Goal: Find specific page/section: Find specific page/section

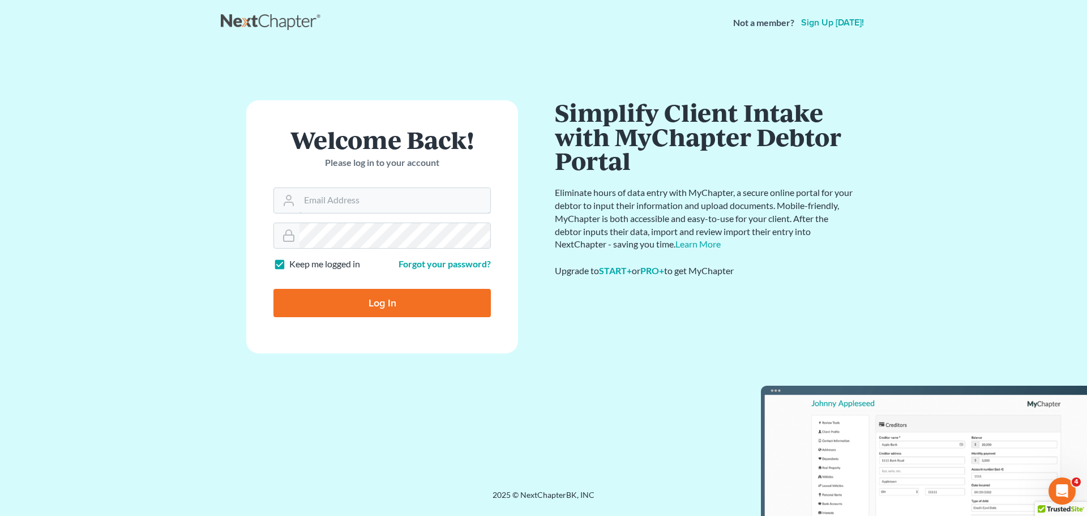
type input "[PERSON_NAME][EMAIL_ADDRESS][DOMAIN_NAME]"
click at [379, 308] on input "Log In" at bounding box center [381, 303] width 217 height 28
type input "Thinking..."
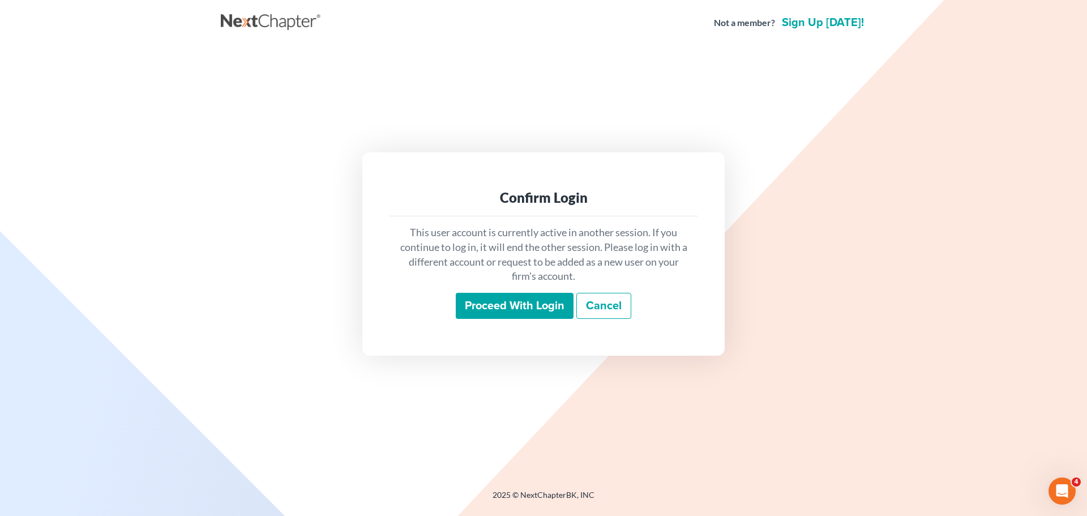
click at [499, 309] on input "Proceed with login" at bounding box center [515, 306] width 118 height 26
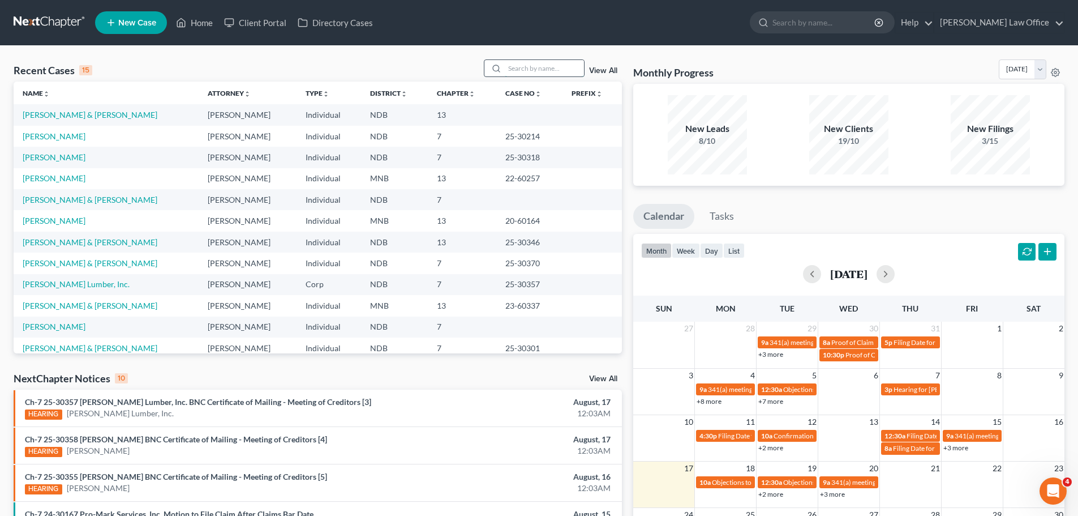
click at [522, 68] on input "search" at bounding box center [544, 68] width 79 height 16
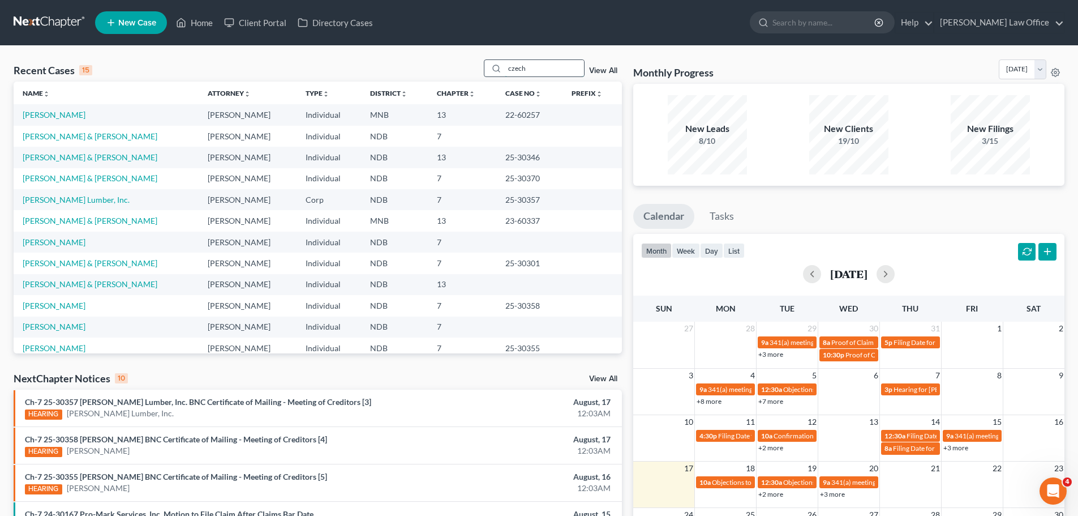
type input "czech"
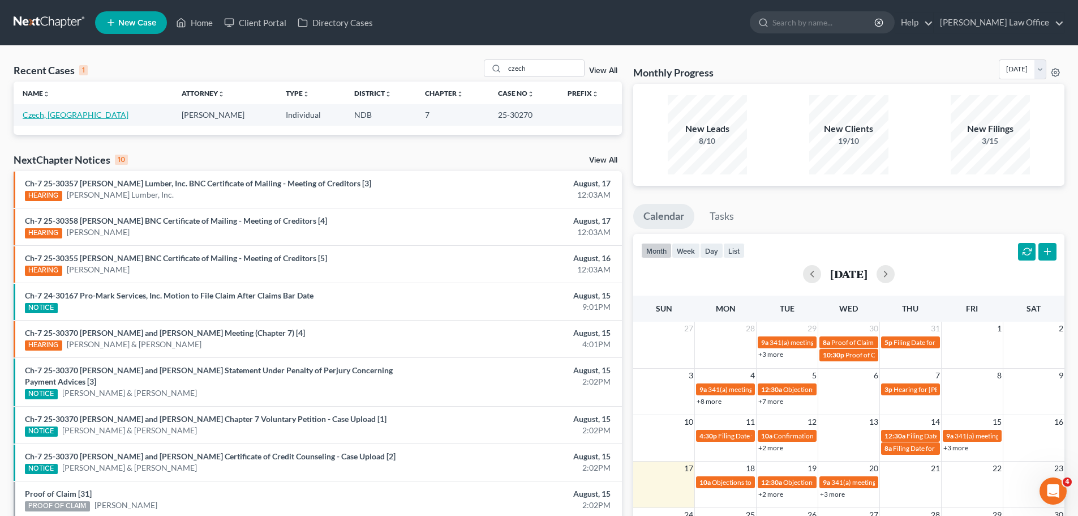
click at [37, 114] on link "Czech, [GEOGRAPHIC_DATA]" at bounding box center [76, 115] width 106 height 10
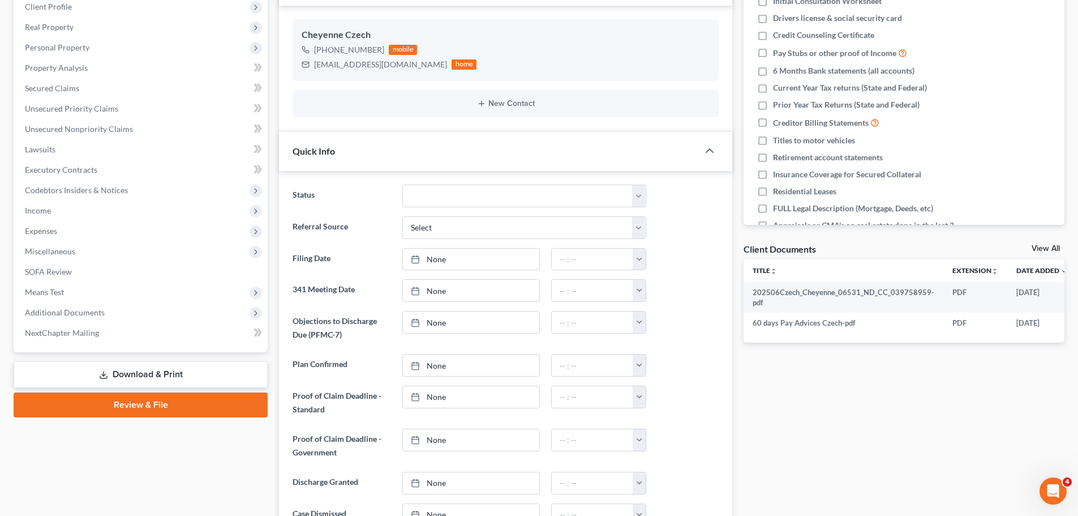
scroll to position [226, 0]
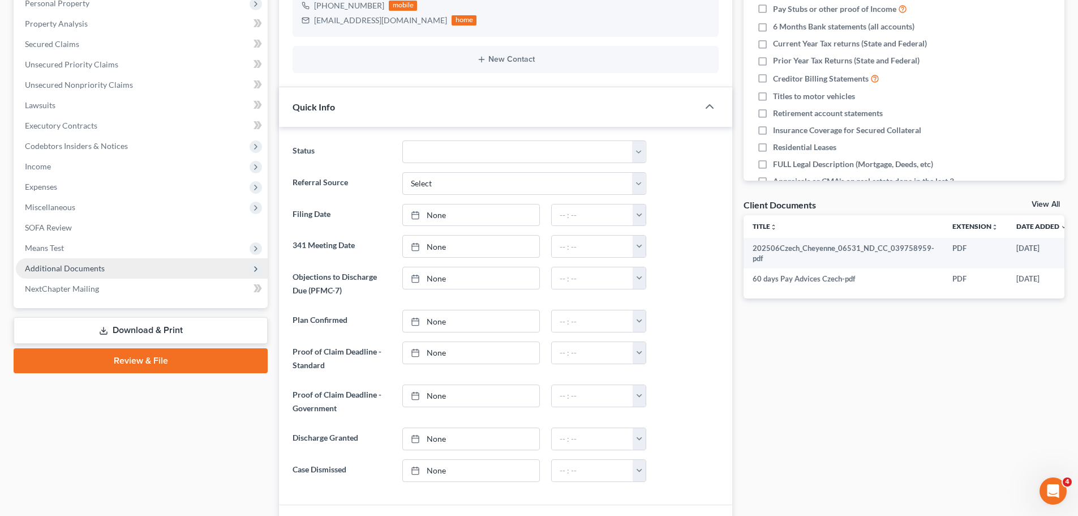
click at [67, 266] on span "Additional Documents" at bounding box center [65, 268] width 80 height 10
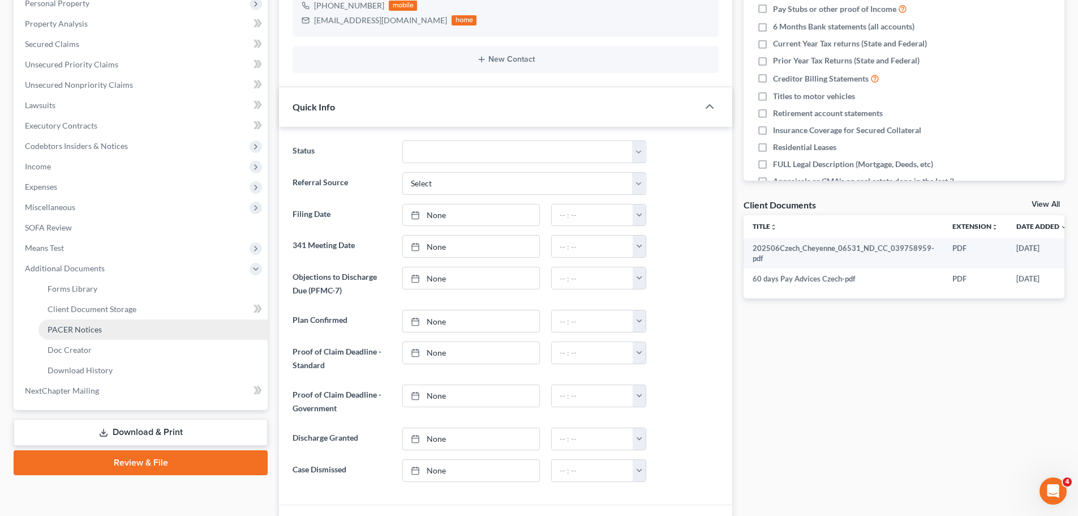
click at [91, 326] on span "PACER Notices" at bounding box center [75, 329] width 54 height 10
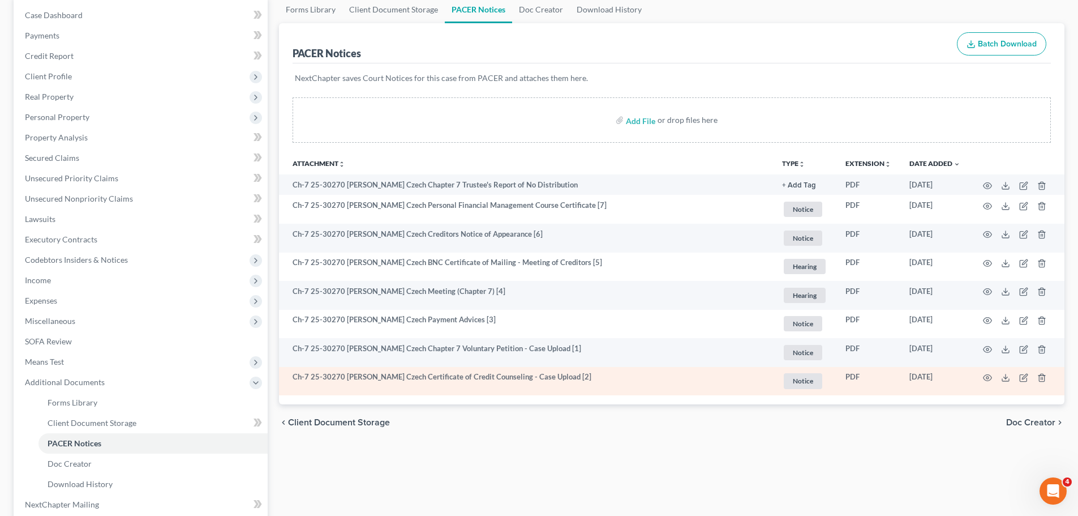
scroll to position [113, 0]
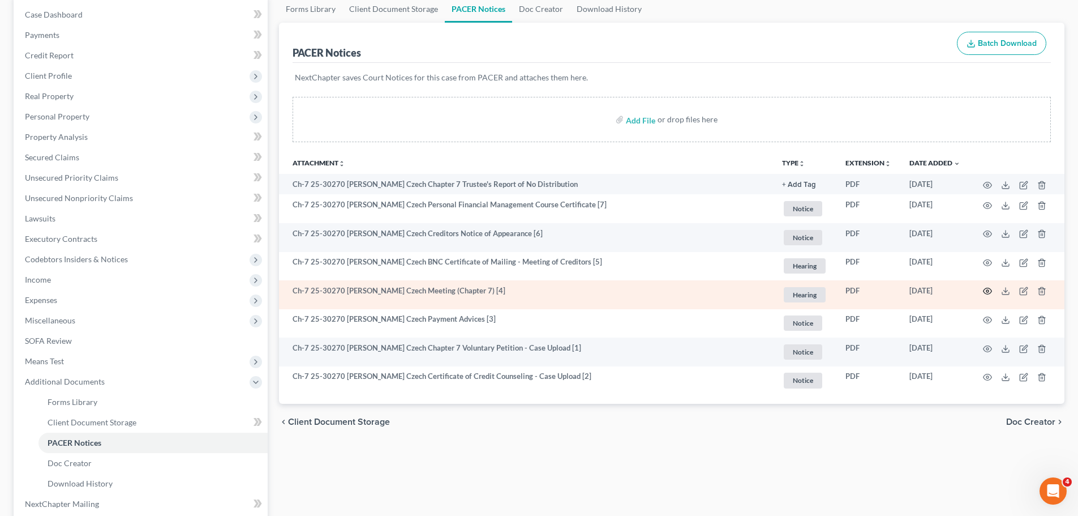
click at [988, 289] on icon "button" at bounding box center [987, 290] width 9 height 9
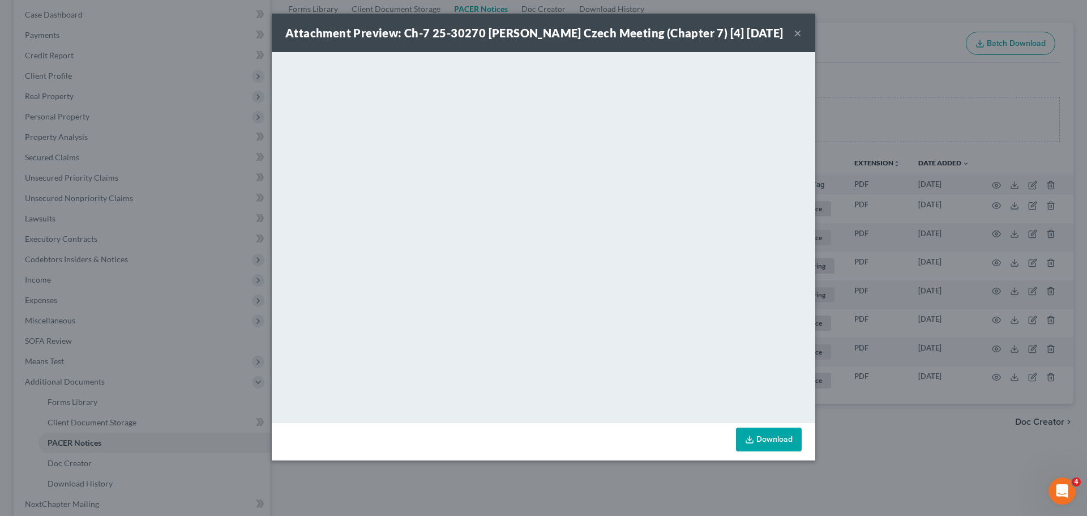
click at [799, 28] on button "×" at bounding box center [798, 33] width 8 height 14
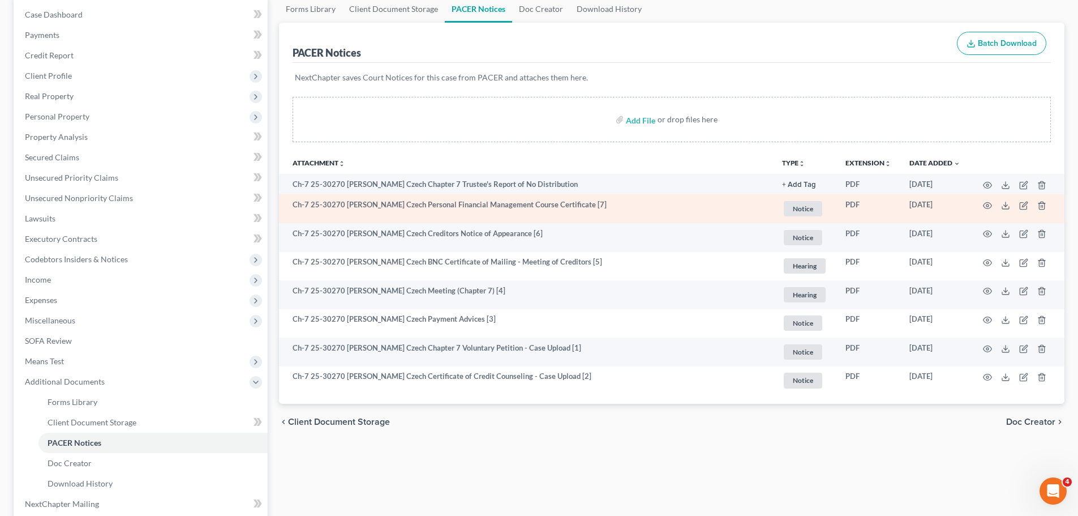
scroll to position [0, 0]
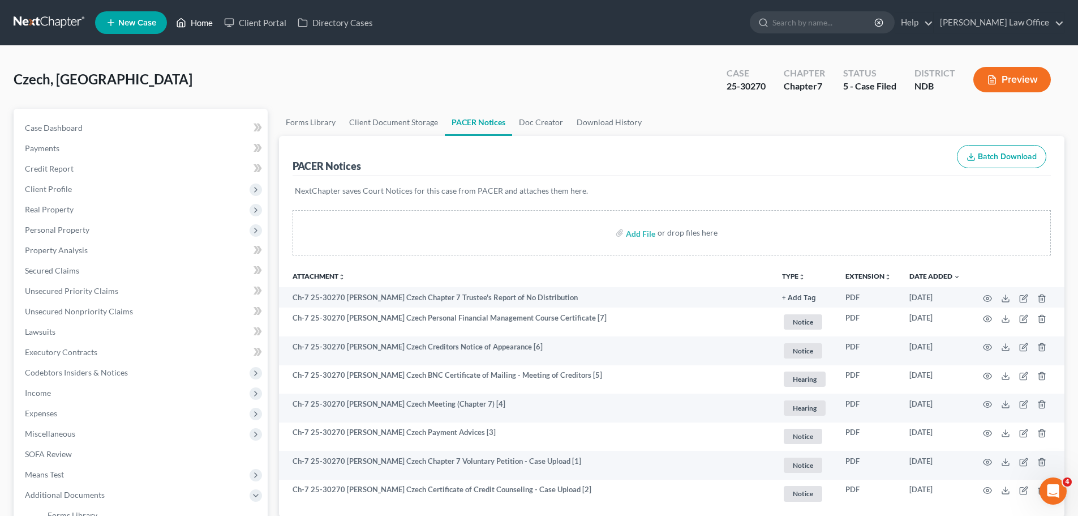
drag, startPoint x: 364, startPoint y: 190, endPoint x: 198, endPoint y: 20, distance: 237.4
click at [198, 20] on link "Home" at bounding box center [194, 22] width 48 height 20
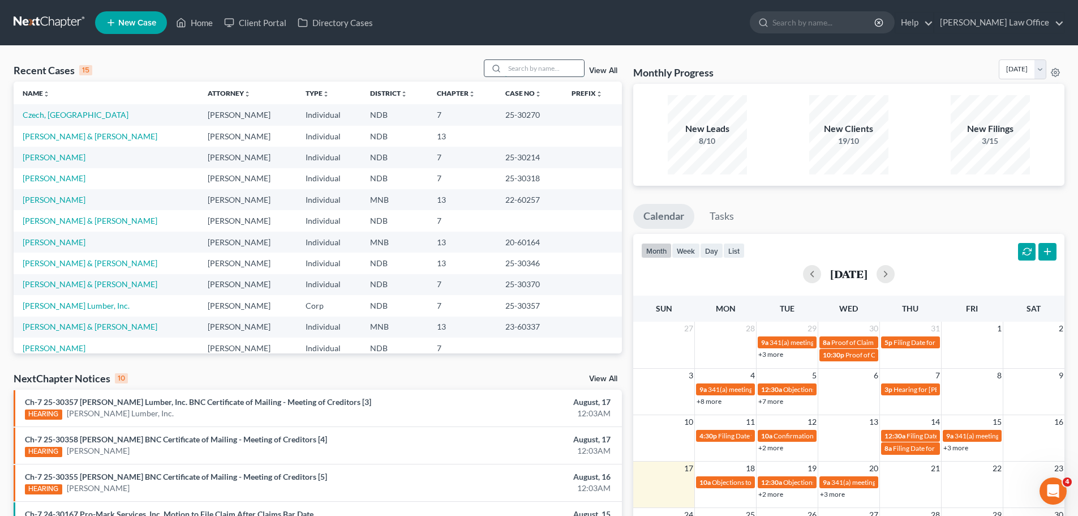
click at [507, 68] on input "search" at bounding box center [544, 68] width 79 height 16
type input "[PERSON_NAME]"
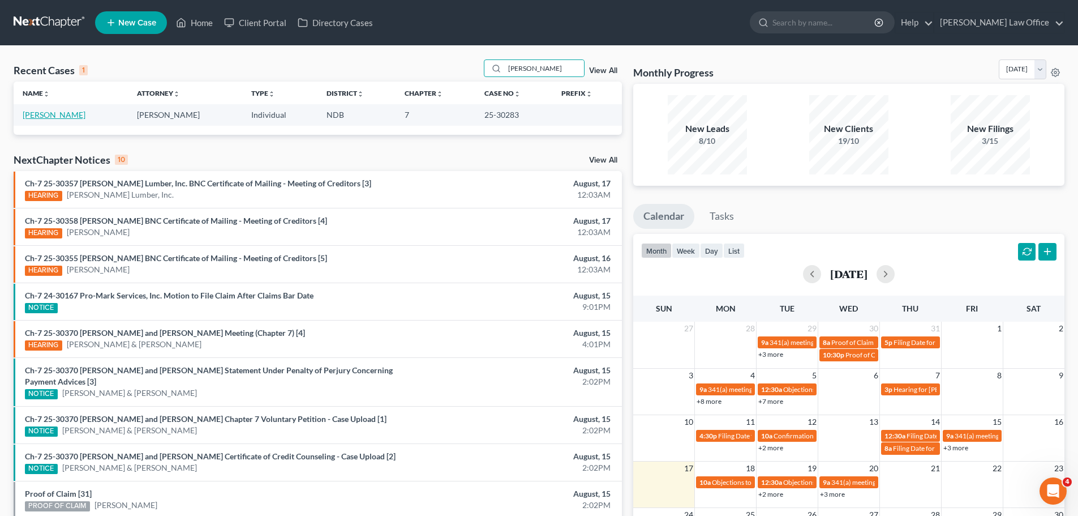
click at [40, 112] on link "[PERSON_NAME]" at bounding box center [54, 115] width 63 height 10
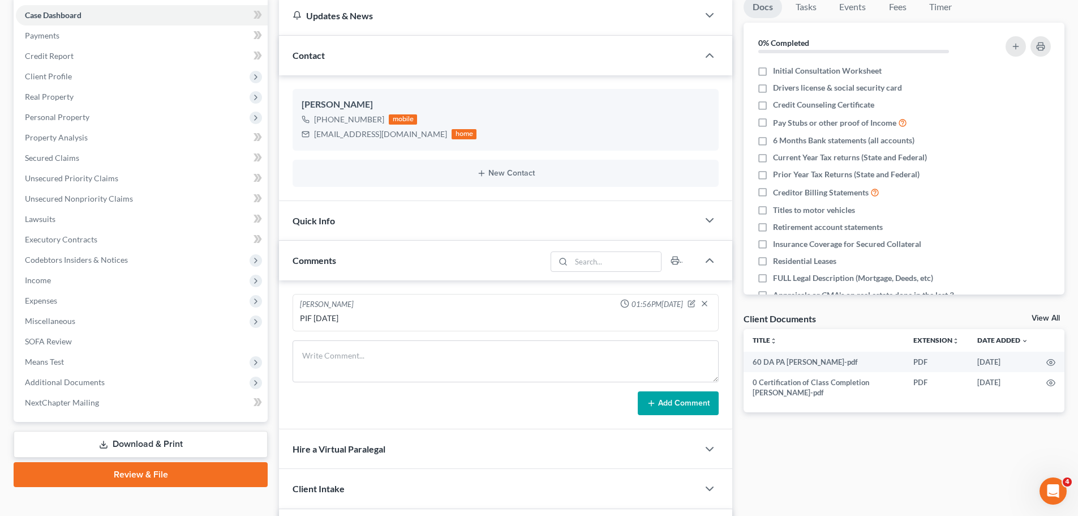
scroll to position [113, 0]
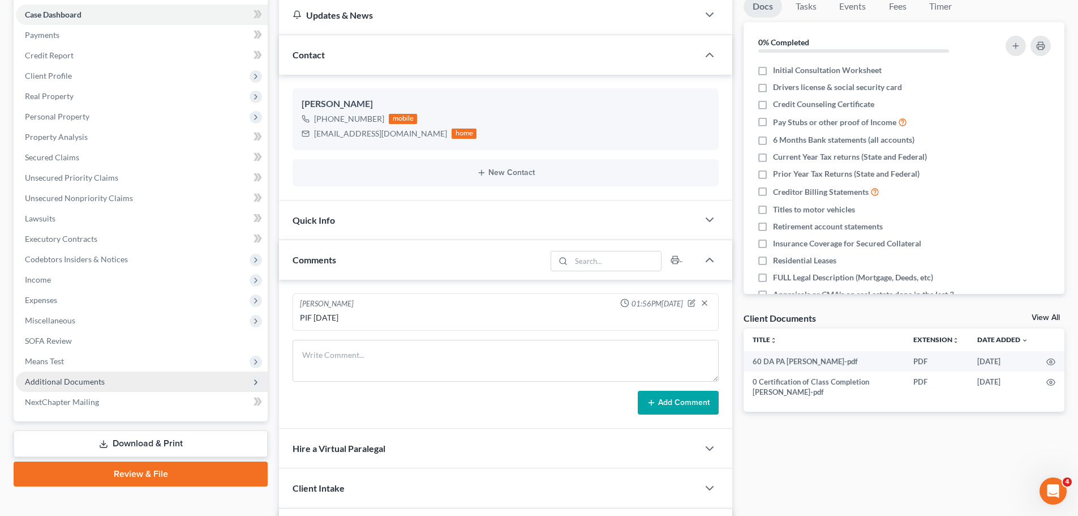
click at [50, 382] on span "Additional Documents" at bounding box center [65, 381] width 80 height 10
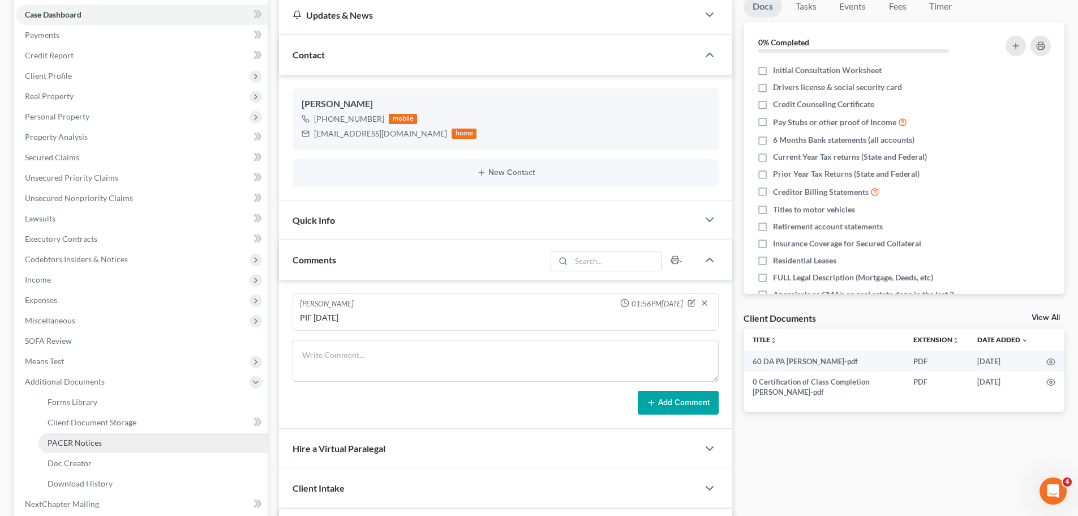
click at [68, 447] on span "PACER Notices" at bounding box center [75, 443] width 54 height 10
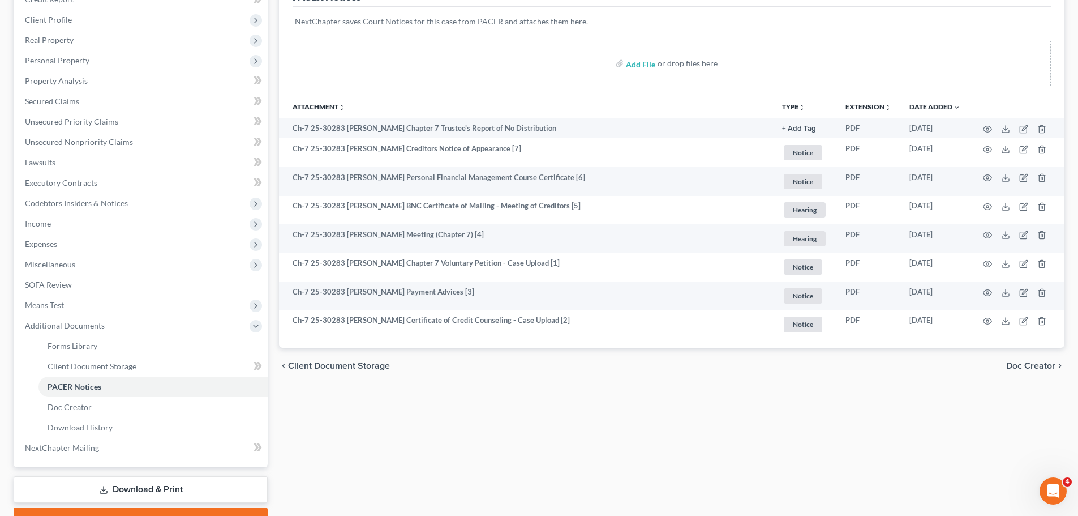
scroll to position [170, 0]
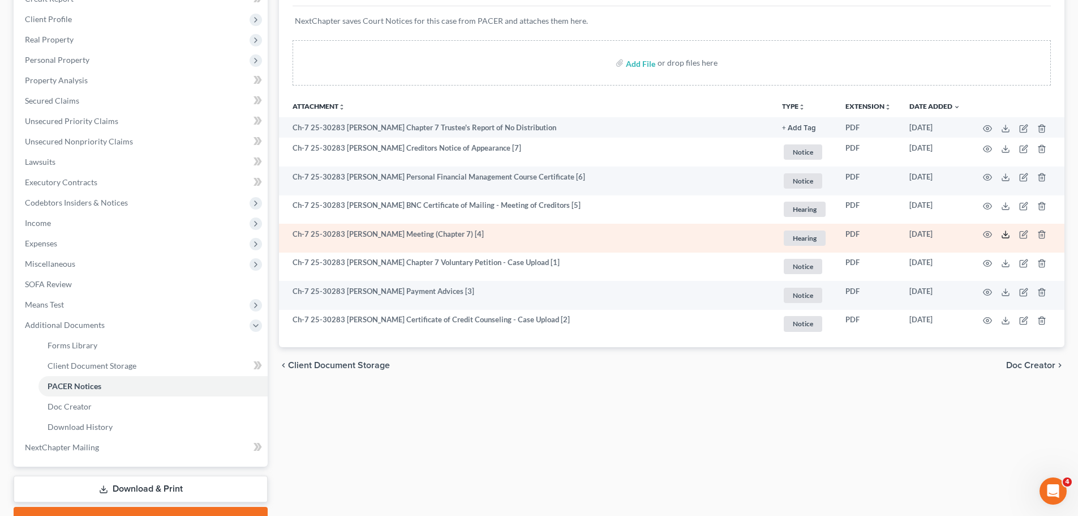
click at [1009, 234] on icon at bounding box center [1005, 234] width 9 height 9
